Goal: Task Accomplishment & Management: Complete application form

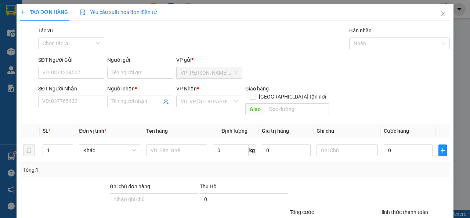
click at [82, 101] on input "SĐT Người Nhận" at bounding box center [71, 102] width 66 height 12
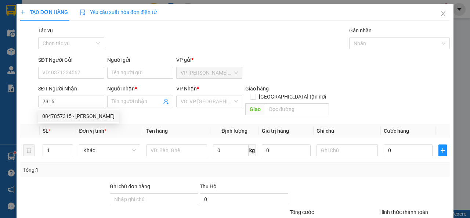
click at [73, 115] on div "0847857315 - [PERSON_NAME]" at bounding box center [78, 116] width 72 height 8
type input "0847857315"
type input "QUÁN CƠM MINH"
type input "70.000"
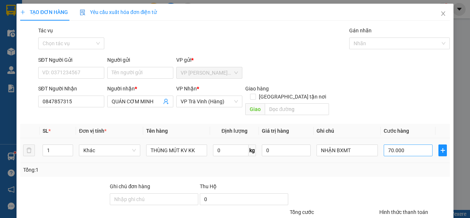
type input "0847857315"
click at [424, 144] on input "70.000" at bounding box center [408, 150] width 49 height 12
type input "4"
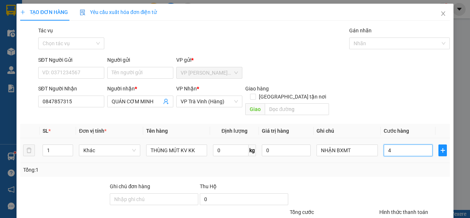
type input "40"
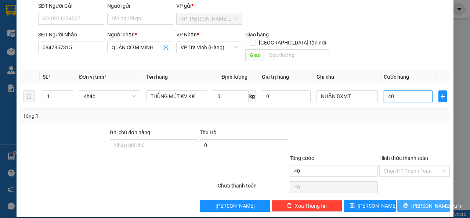
type input "40"
type input "40.000"
click at [404, 200] on button "[PERSON_NAME] và In" at bounding box center [424, 206] width 53 height 12
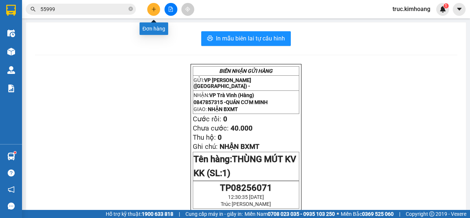
click at [155, 11] on icon "plus" at bounding box center [153, 9] width 5 height 5
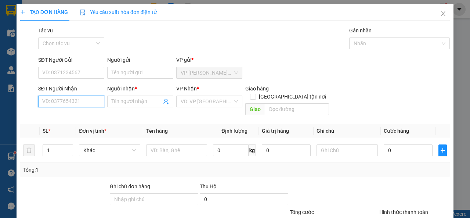
click at [76, 97] on input "SĐT Người Nhận" at bounding box center [71, 102] width 66 height 12
type input "8"
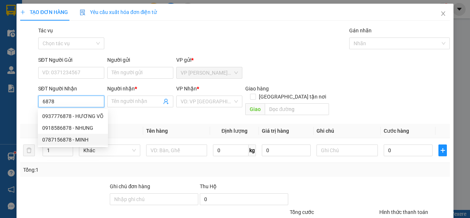
click at [91, 139] on div "0787156878 - MINH" at bounding box center [72, 140] width 61 height 8
type input "0787156878"
type input "MINH"
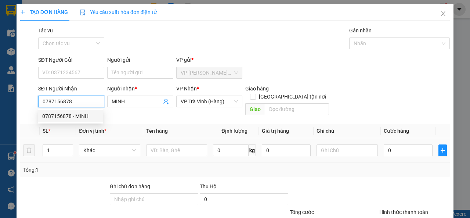
type input "30.000"
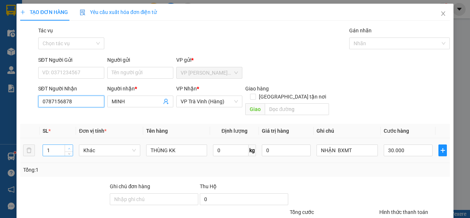
type input "0787156878"
click at [70, 146] on span "up" at bounding box center [69, 148] width 4 height 4
type input "3"
click at [70, 146] on span "up" at bounding box center [69, 148] width 4 height 4
click at [404, 144] on input "30.000" at bounding box center [408, 150] width 49 height 12
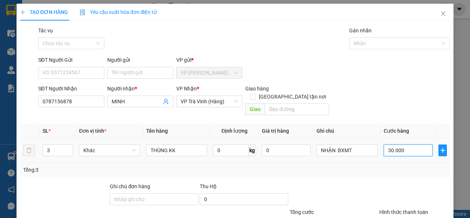
type input "7"
type input "0"
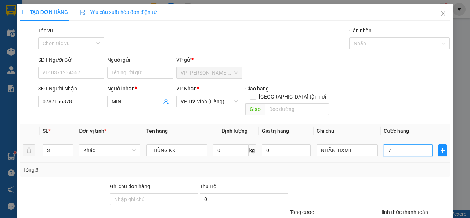
type input "0"
type input "1"
type input "01"
type input "10"
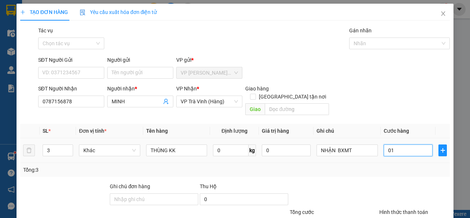
type input "10"
type input "010"
type input "100"
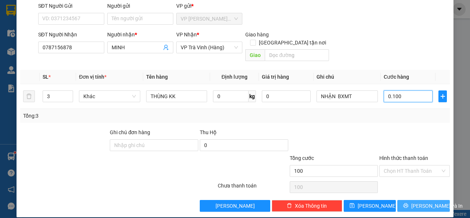
type input "0.100"
type input "100.000"
click at [409, 203] on icon "printer" at bounding box center [405, 205] width 5 height 5
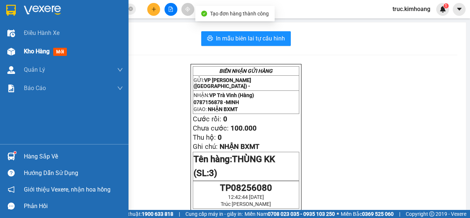
click at [30, 53] on span "Kho hàng" at bounding box center [37, 51] width 26 height 7
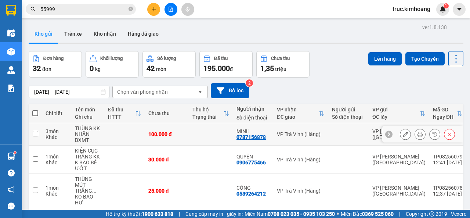
click at [403, 133] on icon at bounding box center [405, 134] width 5 height 5
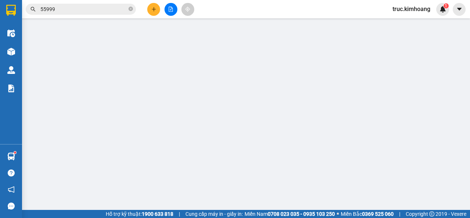
type input "0787156878"
type input "MINH"
type input "100.000"
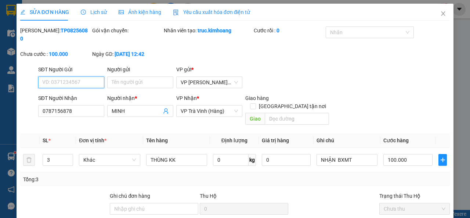
scroll to position [64, 0]
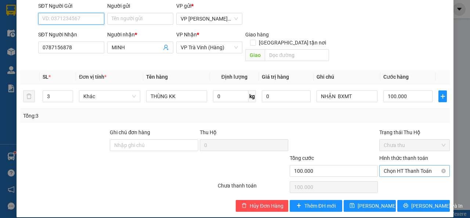
click at [395, 165] on span "Chọn HT Thanh Toán" at bounding box center [415, 170] width 62 height 11
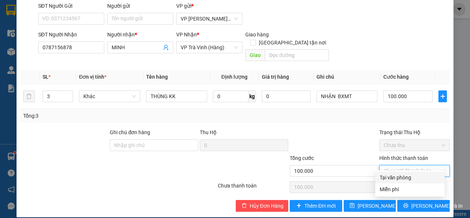
click at [396, 175] on div "Tại văn phòng" at bounding box center [410, 177] width 61 height 8
type input "0"
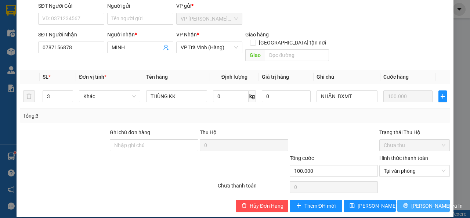
click at [405, 200] on button "[PERSON_NAME] và In" at bounding box center [424, 206] width 53 height 12
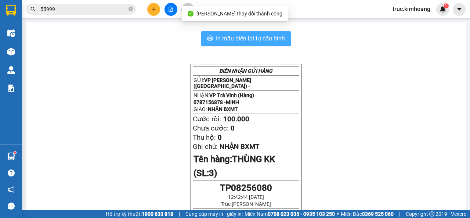
click at [232, 37] on span "In mẫu biên lai tự cấu hình" at bounding box center [250, 38] width 69 height 9
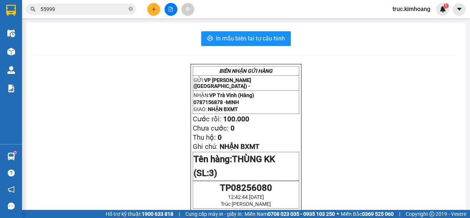
click at [152, 11] on icon "plus" at bounding box center [153, 9] width 5 height 5
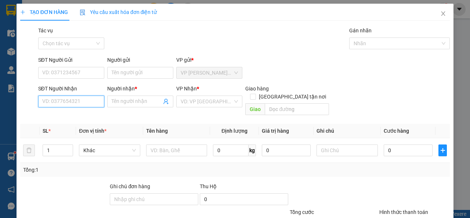
click at [97, 96] on input "SĐT Người Nhận" at bounding box center [71, 102] width 66 height 12
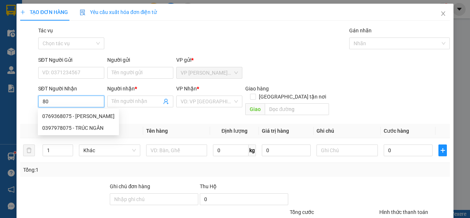
type input "8"
type input "0395588075"
click at [60, 112] on div "0395588075 - NGỌC YẾN" at bounding box center [71, 116] width 58 height 8
type input "NGỌC YẾN"
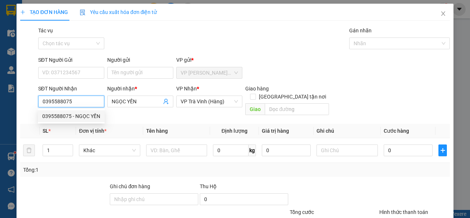
type input "40.000"
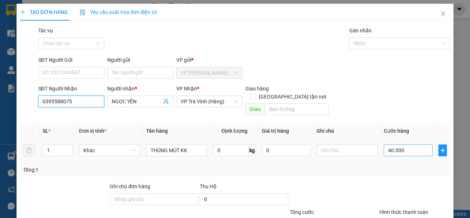
type input "0395588075"
click at [396, 144] on input "40.000" at bounding box center [408, 150] width 49 height 12
type input "3"
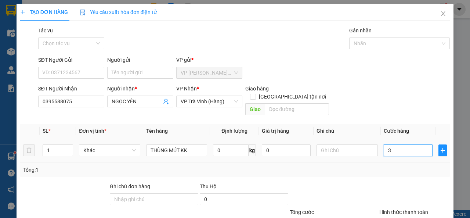
type input "30"
type input "30.000"
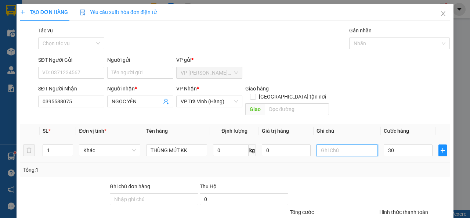
type input "30.000"
click at [338, 145] on input "text" at bounding box center [347, 150] width 61 height 12
type input "B"
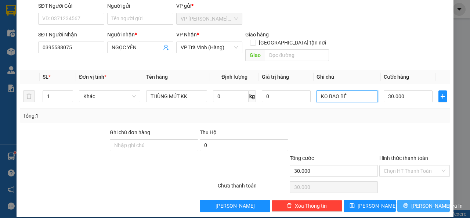
type input "KO BAO BỂ"
click at [417, 202] on span "[PERSON_NAME] và In" at bounding box center [437, 206] width 51 height 8
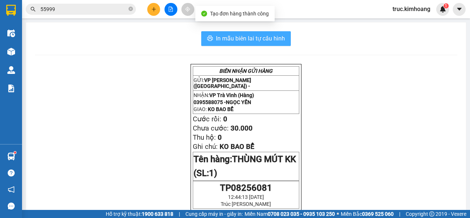
click at [230, 43] on button "In mẫu biên lai tự cấu hình" at bounding box center [246, 38] width 90 height 15
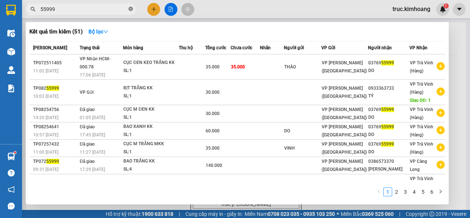
click at [131, 11] on icon "close-circle" at bounding box center [131, 9] width 4 height 4
type input "6081"
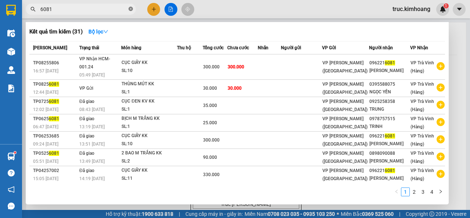
click at [133, 8] on icon "close-circle" at bounding box center [131, 9] width 4 height 4
type input "56081"
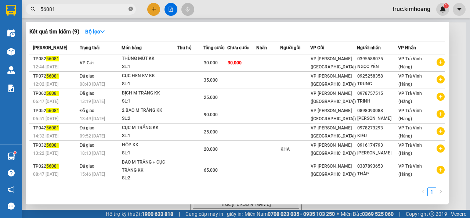
click at [129, 7] on icon "close-circle" at bounding box center [131, 9] width 4 height 4
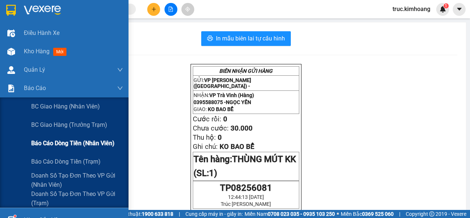
click at [60, 134] on div "Báo cáo dòng tiền (nhân viên)" at bounding box center [77, 143] width 92 height 18
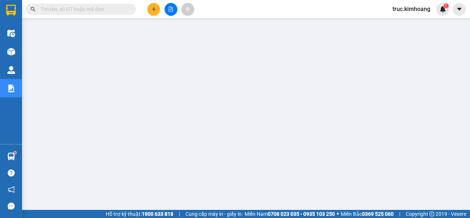
click at [86, 9] on input "text" at bounding box center [83, 9] width 87 height 8
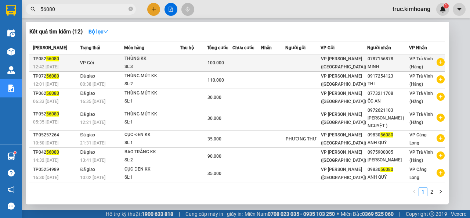
type input "56080"
click at [261, 61] on td at bounding box center [247, 62] width 28 height 17
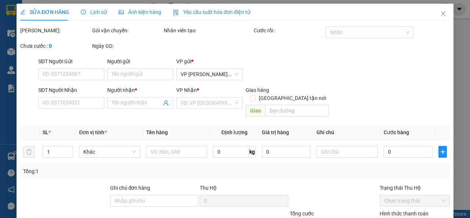
type input "0787156878"
type input "MINH"
type input "100.000"
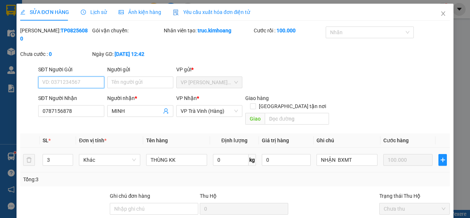
scroll to position [64, 0]
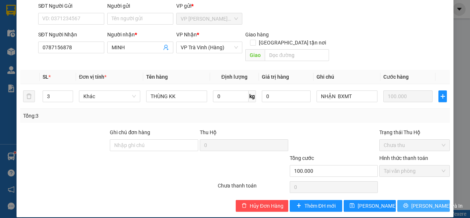
click at [410, 200] on button "[PERSON_NAME] và In" at bounding box center [424, 206] width 53 height 12
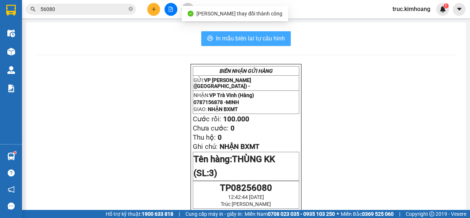
click at [263, 40] on span "In mẫu biên lai tự cấu hình" at bounding box center [250, 38] width 69 height 9
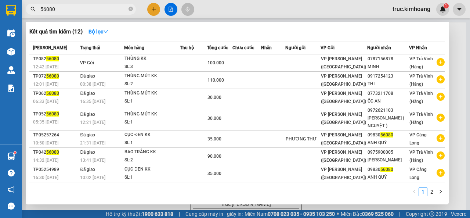
click at [101, 12] on input "56080" at bounding box center [83, 9] width 87 height 8
click at [131, 8] on icon "close-circle" at bounding box center [131, 9] width 4 height 4
